Goal: Task Accomplishment & Management: Use online tool/utility

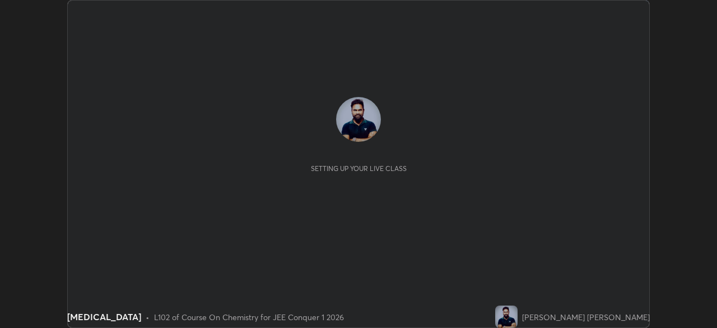
scroll to position [328, 717]
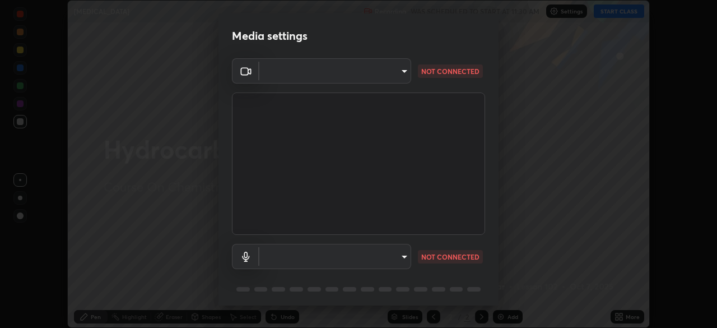
type input "2055d6b4886d5bb201a281e5a31a67b5b42155ec06478ebd21392b7472ee883e"
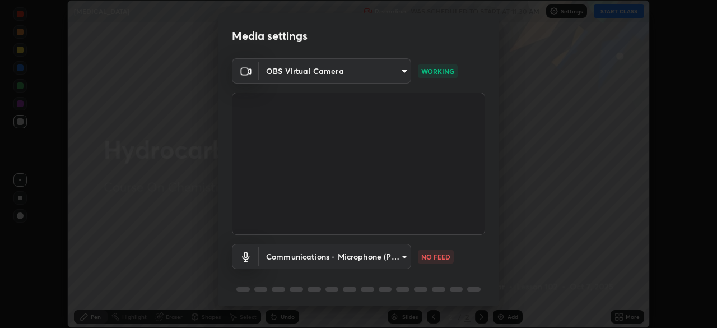
click at [398, 255] on body "Erase all [MEDICAL_DATA] Recording WAS SCHEDULED TO START AT 11:30 AM Settings …" at bounding box center [358, 164] width 717 height 328
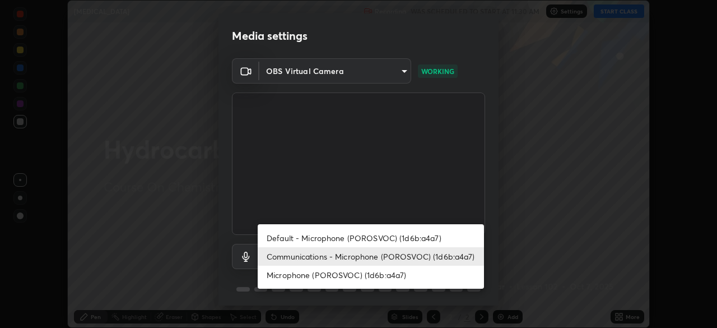
click at [392, 243] on li "Default - Microphone (POROSVOC) (1d6b:a4a7)" at bounding box center [371, 238] width 226 height 18
type input "default"
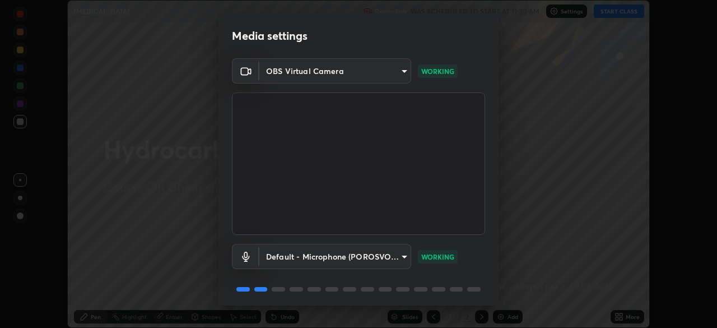
scroll to position [40, 0]
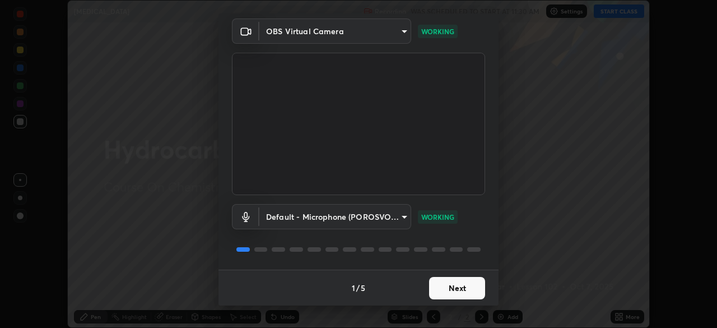
click at [476, 285] on button "Next" at bounding box center [457, 288] width 56 height 22
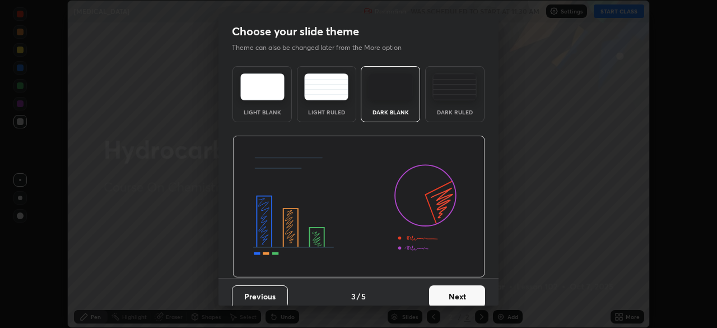
click at [479, 288] on button "Next" at bounding box center [457, 296] width 56 height 22
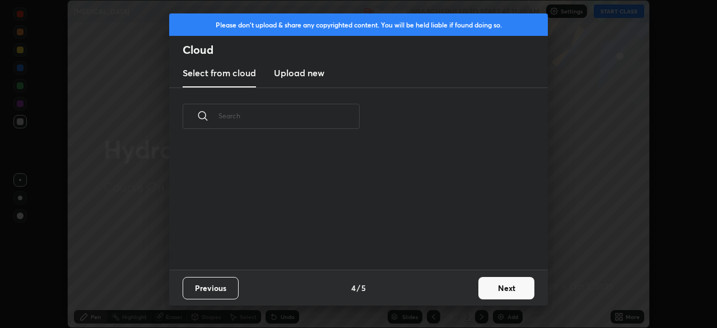
click at [482, 291] on button "Next" at bounding box center [506, 288] width 56 height 22
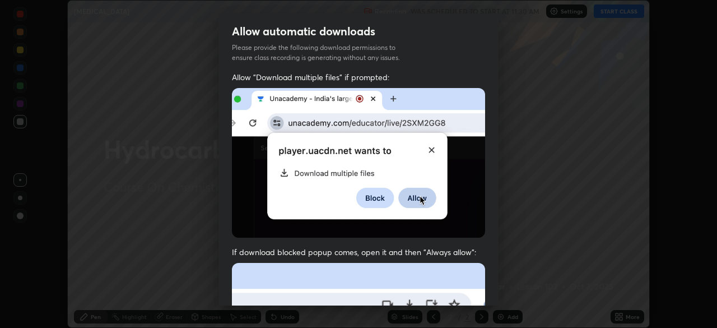
click at [485, 292] on div "Allow "Download multiple files" if prompted: If download blocked popup comes, o…" at bounding box center [358, 308] width 280 height 472
click at [490, 292] on div "Allow "Download multiple files" if prompted: If download blocked popup comes, o…" at bounding box center [358, 308] width 280 height 472
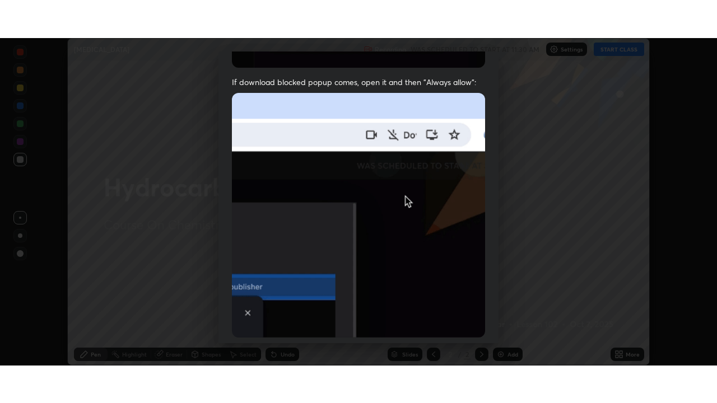
scroll to position [268, 0]
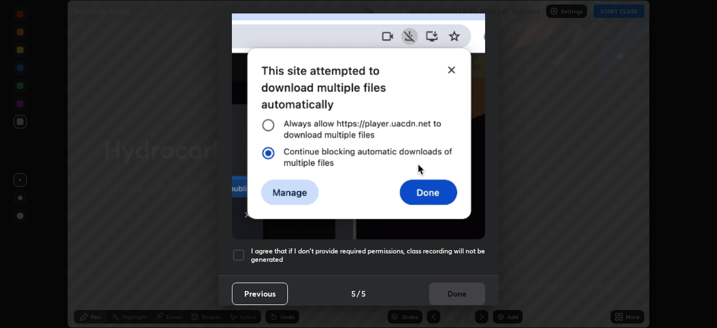
click at [236, 248] on div at bounding box center [238, 254] width 13 height 13
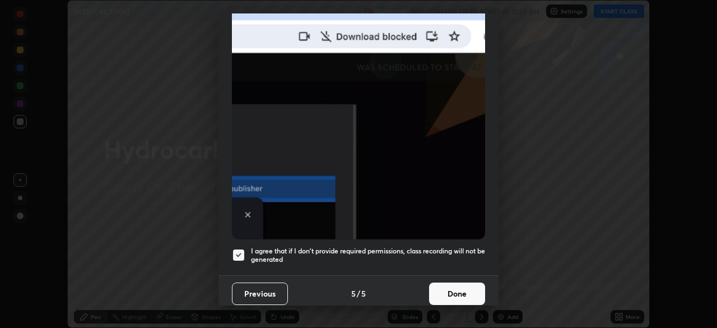
click at [445, 289] on button "Done" at bounding box center [457, 293] width 56 height 22
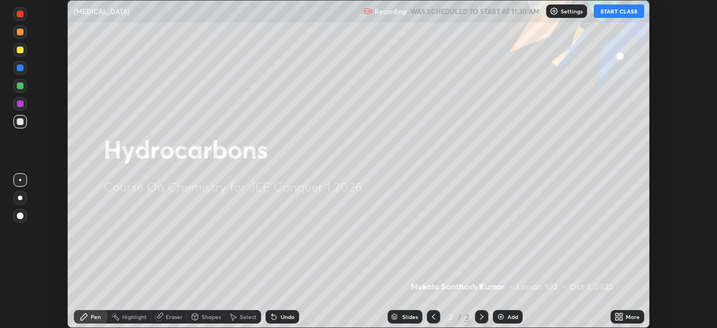
click at [625, 13] on button "START CLASS" at bounding box center [619, 10] width 50 height 13
click at [623, 322] on div "More" at bounding box center [628, 316] width 34 height 13
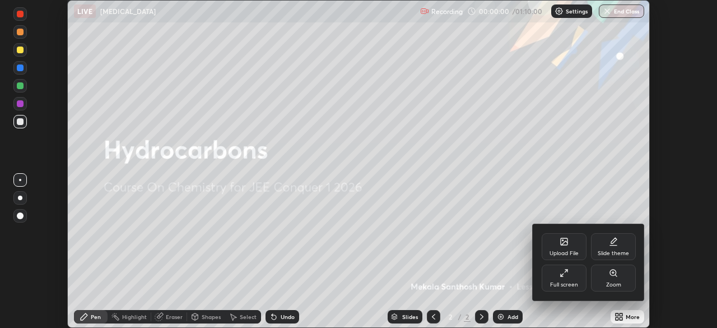
click at [564, 275] on icon at bounding box center [564, 272] width 9 height 9
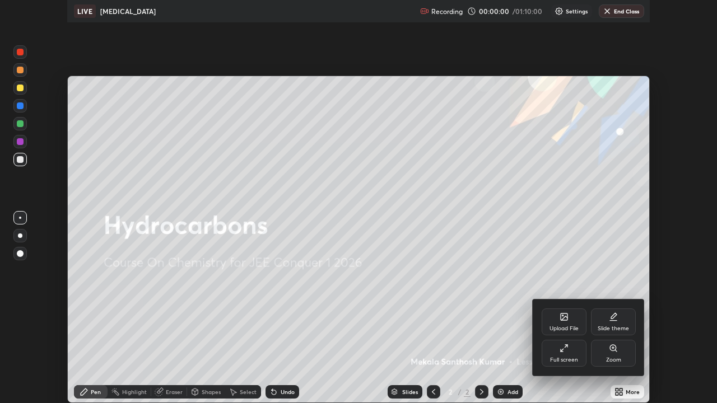
scroll to position [403, 717]
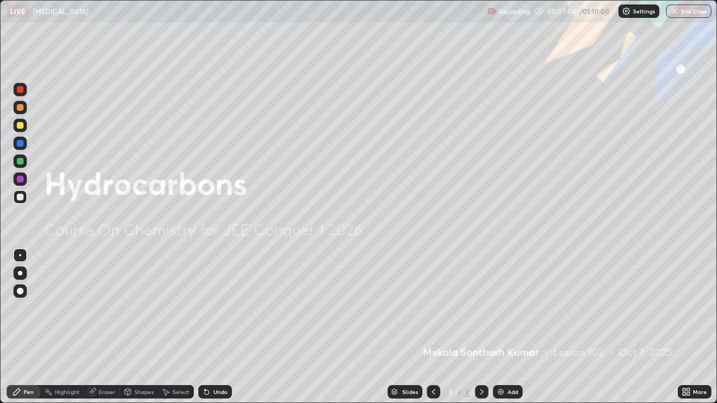
click at [503, 327] on div "Add" at bounding box center [508, 391] width 30 height 13
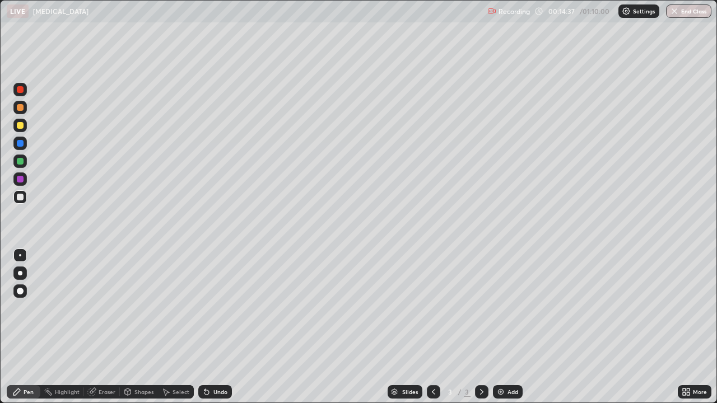
click at [514, 327] on div "Add" at bounding box center [513, 392] width 11 height 6
click at [105, 327] on div "Eraser" at bounding box center [107, 392] width 17 height 6
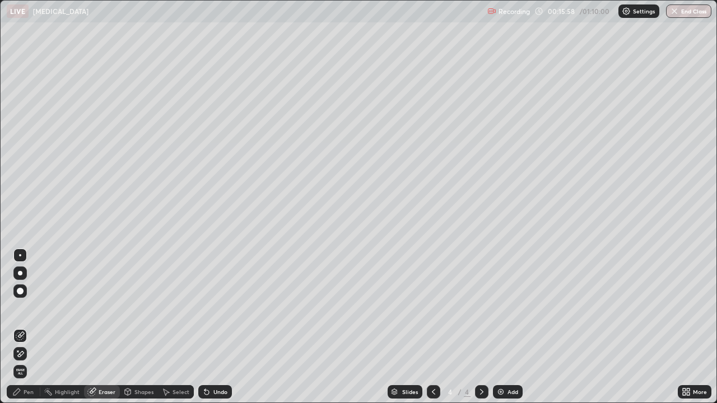
click at [27, 327] on div "Pen" at bounding box center [29, 392] width 10 height 6
